Goal: Task Accomplishment & Management: Complete application form

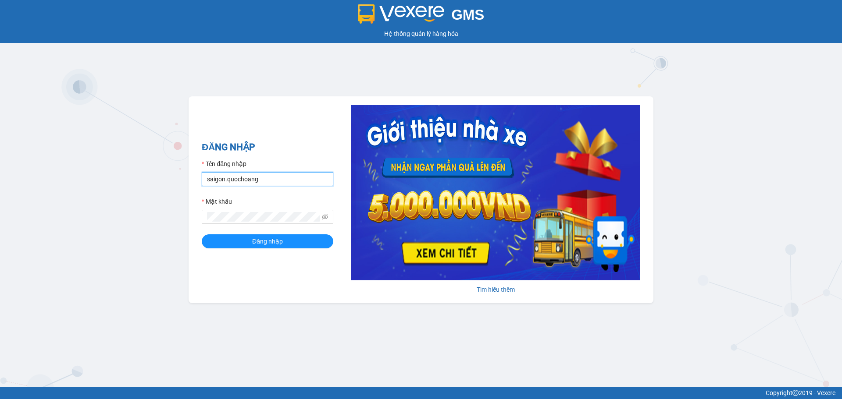
click at [222, 181] on input "saigon.quochoang" at bounding box center [268, 179] width 132 height 14
click at [224, 180] on input "saigon.quochoang" at bounding box center [268, 179] width 132 height 14
type input "ngocanh.quochoang"
click at [263, 212] on span at bounding box center [268, 217] width 132 height 14
click at [232, 250] on div "ĐĂNG NHẬP Tên đăng nhập ngocanh.quochoang Mật khẩu Đăng nhập" at bounding box center [268, 199] width 132 height 119
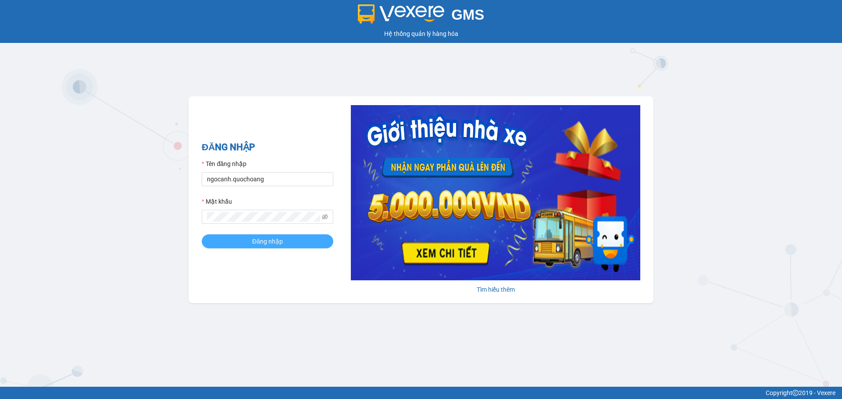
click at [232, 243] on button "Đăng nhập" at bounding box center [268, 242] width 132 height 14
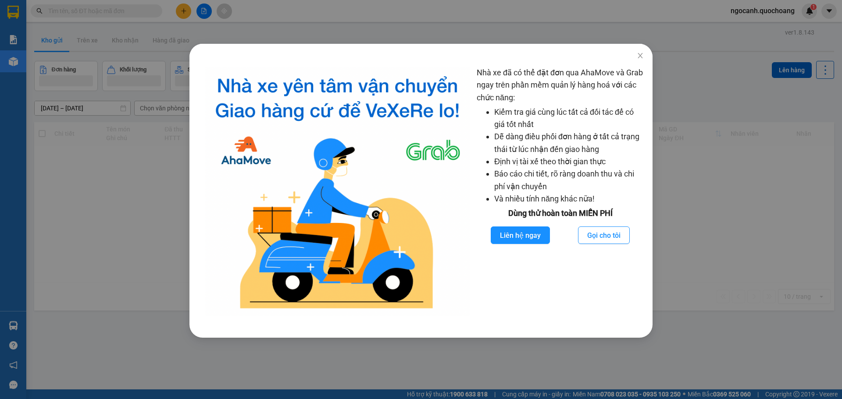
click at [213, 19] on div "Nhà xe đã có thể đặt đơn qua AhaMove và Grab ngay trên phần mềm quản lý hàng ho…" at bounding box center [421, 199] width 842 height 399
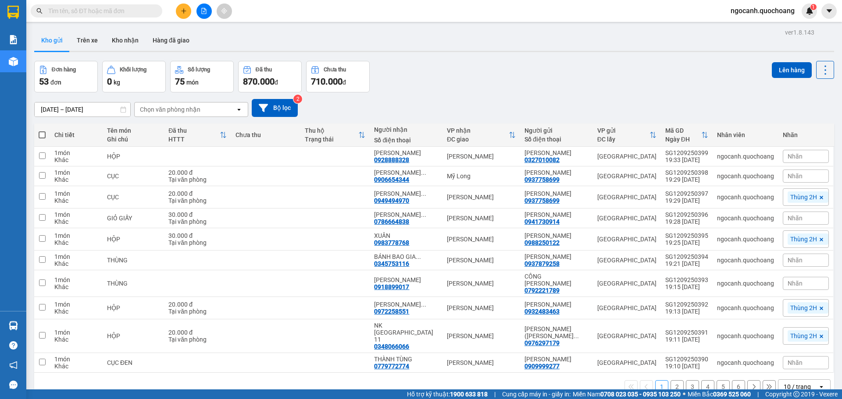
click at [188, 8] on body "Kết quả tìm kiếm ( 0 ) Bộ lọc No Data ngocanh.quochoang 1 Báo cáo Báo cáo dòng …" at bounding box center [421, 199] width 842 height 399
click at [188, 8] on button at bounding box center [183, 11] width 15 height 15
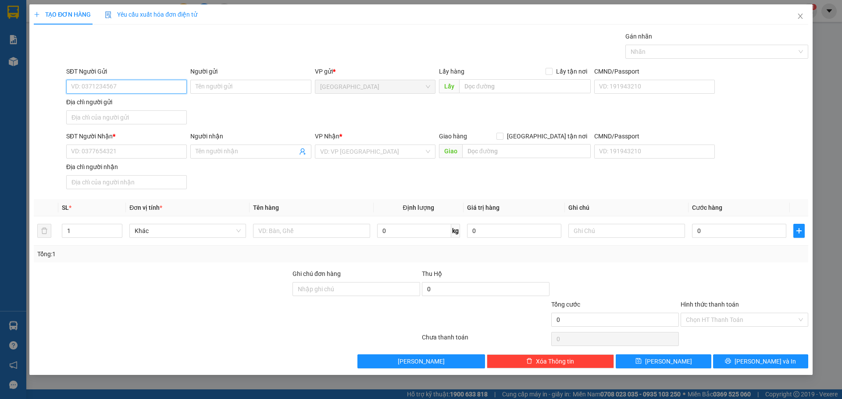
click at [163, 80] on input "SĐT Người Gửi" at bounding box center [126, 87] width 121 height 14
type input "0945809108"
click at [143, 107] on div "0945809108 - THẢO" at bounding box center [126, 105] width 110 height 10
type input "THẢO"
type input "0945809108"
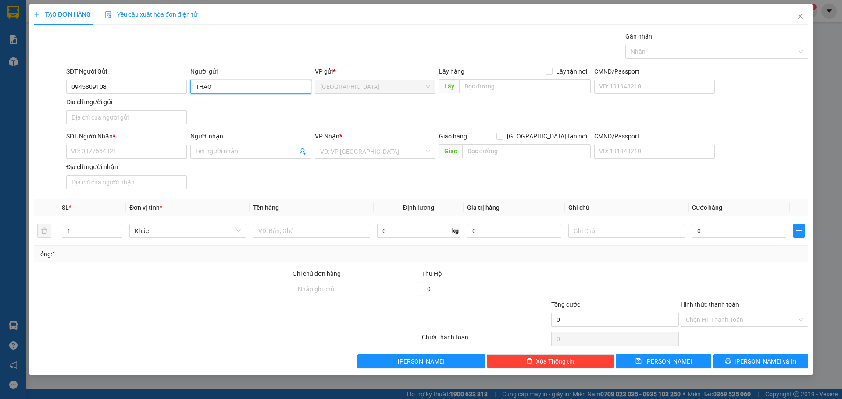
click at [192, 85] on input "THẢO" at bounding box center [250, 87] width 121 height 14
type input "HUỲNH THỊ PHƯƠNG THẢO"
click at [82, 121] on input "Địa chỉ người gửi" at bounding box center [126, 117] width 121 height 14
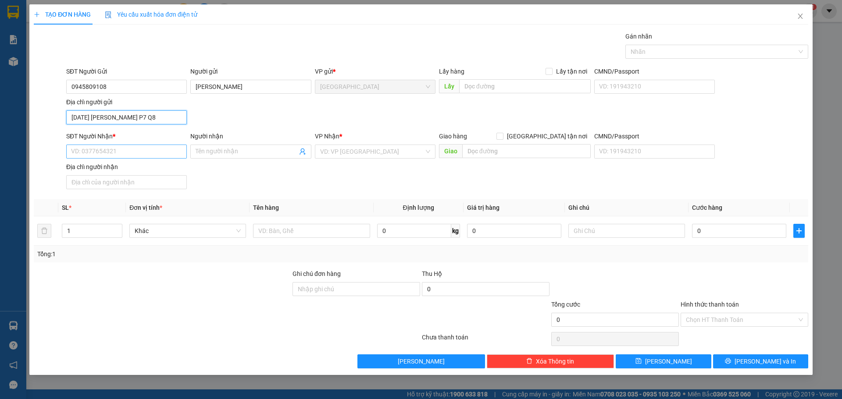
type input "2683/11/3 PHẠM THẾ HIỂN P7 Q8"
click at [101, 155] on input "SĐT Người Nhận *" at bounding box center [126, 152] width 121 height 14
click at [129, 164] on div "0904615157 - THẢO" at bounding box center [126, 169] width 121 height 14
type input "0904615157"
type input "THẢO"
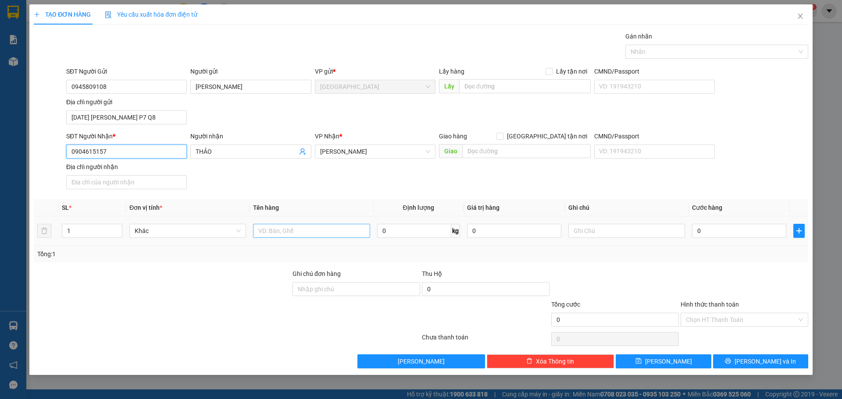
type input "0904615157"
click at [302, 232] on input "text" at bounding box center [311, 231] width 117 height 14
type input "K"
type input "CỤC"
click at [697, 230] on input "0" at bounding box center [739, 231] width 94 height 14
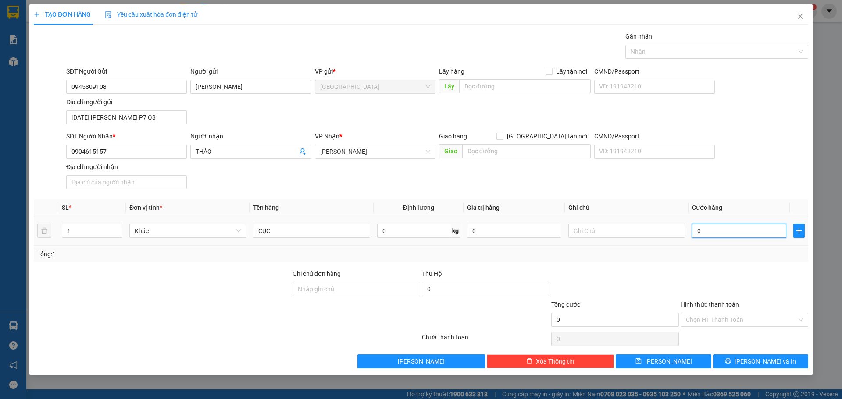
type input "4"
type input "40"
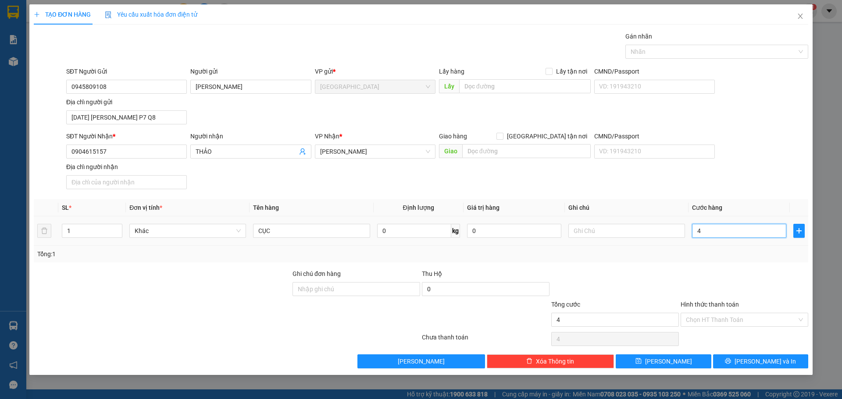
type input "40"
type input "40.000"
drag, startPoint x: 721, startPoint y: 260, endPoint x: 713, endPoint y: 302, distance: 42.4
click at [715, 286] on div "Transit Pickup Surcharge Ids Transit Deliver Surcharge Ids Transit Deliver Surc…" at bounding box center [421, 200] width 774 height 337
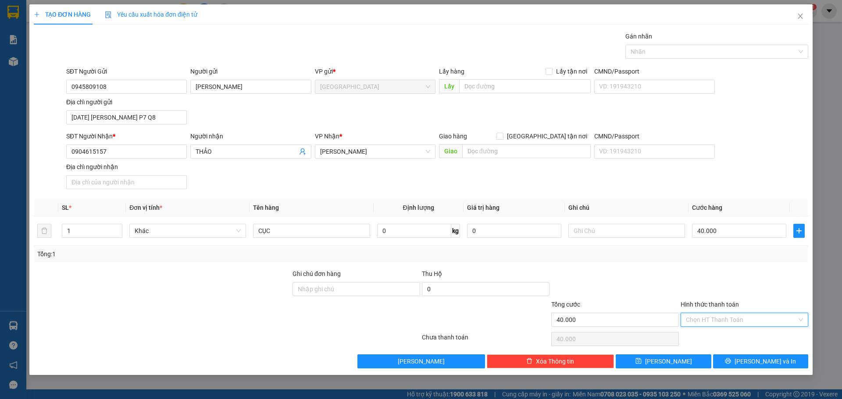
click at [708, 325] on input "Hình thức thanh toán" at bounding box center [741, 319] width 111 height 13
click at [697, 339] on div "Tại văn phòng" at bounding box center [744, 338] width 117 height 10
type input "0"
click at [725, 358] on button "Lưu và In" at bounding box center [760, 362] width 95 height 14
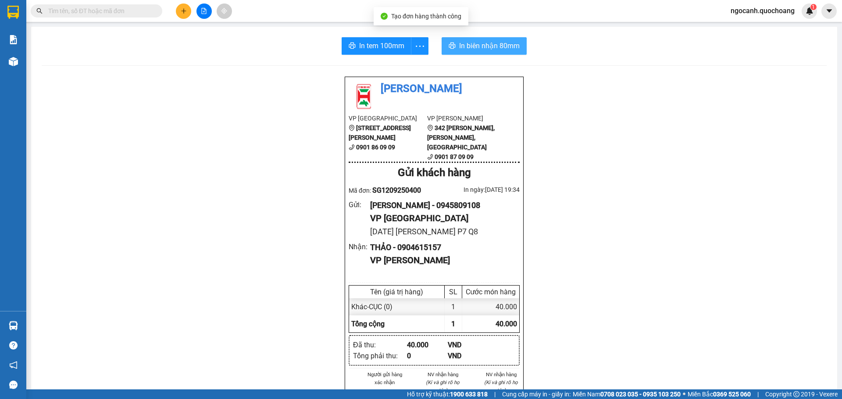
click at [466, 51] on span "In biên nhận 80mm" at bounding box center [489, 45] width 60 height 11
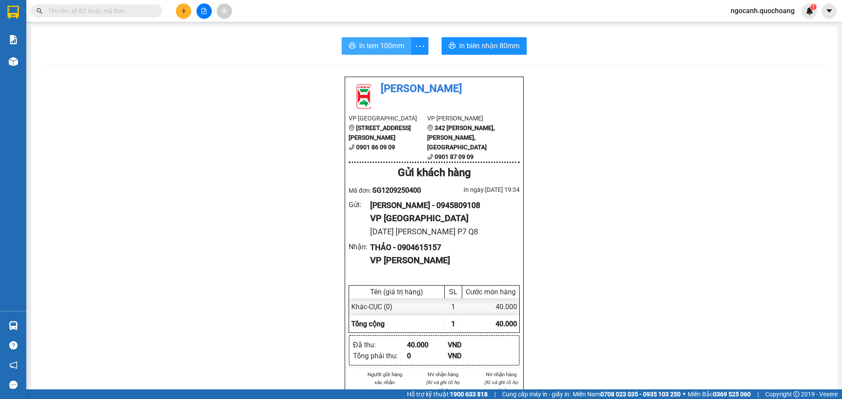
click at [370, 48] on span "In tem 100mm" at bounding box center [381, 45] width 45 height 11
click at [768, 7] on span "ngocanh.quochoang" at bounding box center [762, 10] width 78 height 11
click at [765, 18] on div "Đăng xuất Đổi mật khẩu" at bounding box center [761, 34] width 79 height 32
click at [762, 26] on span "Đăng xuất" at bounding box center [766, 27] width 60 height 10
